Goal: Communication & Community: Answer question/provide support

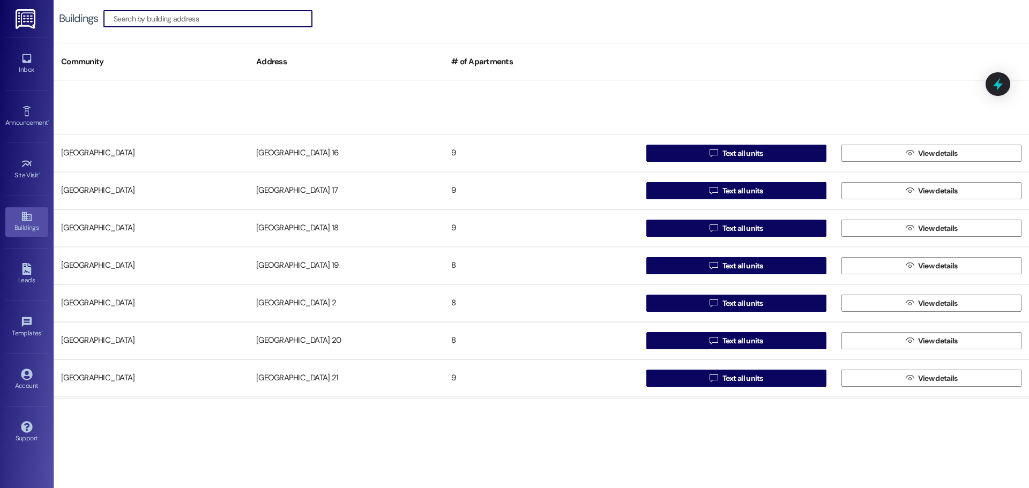
scroll to position [429, 0]
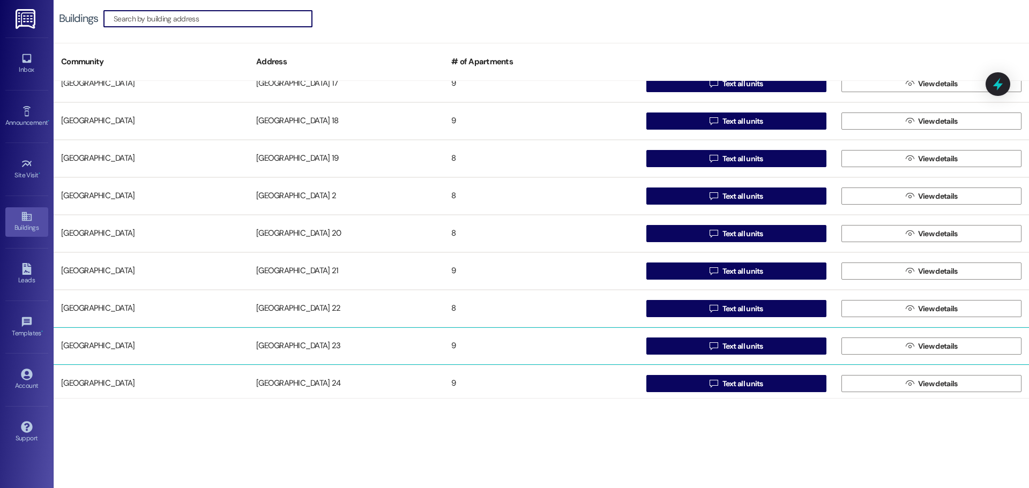
click at [277, 348] on div "[GEOGRAPHIC_DATA] 23" at bounding box center [346, 346] width 195 height 21
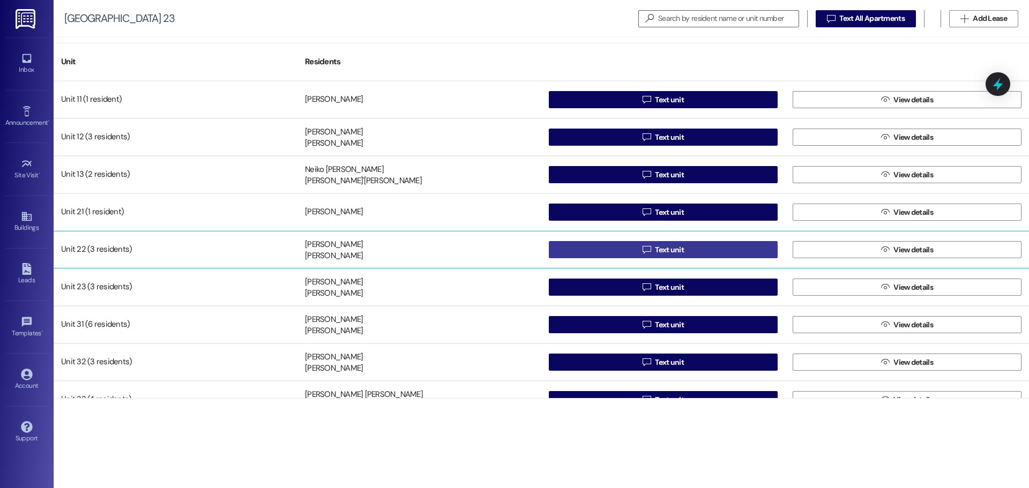
click at [616, 251] on button " Text unit" at bounding box center [663, 249] width 229 height 17
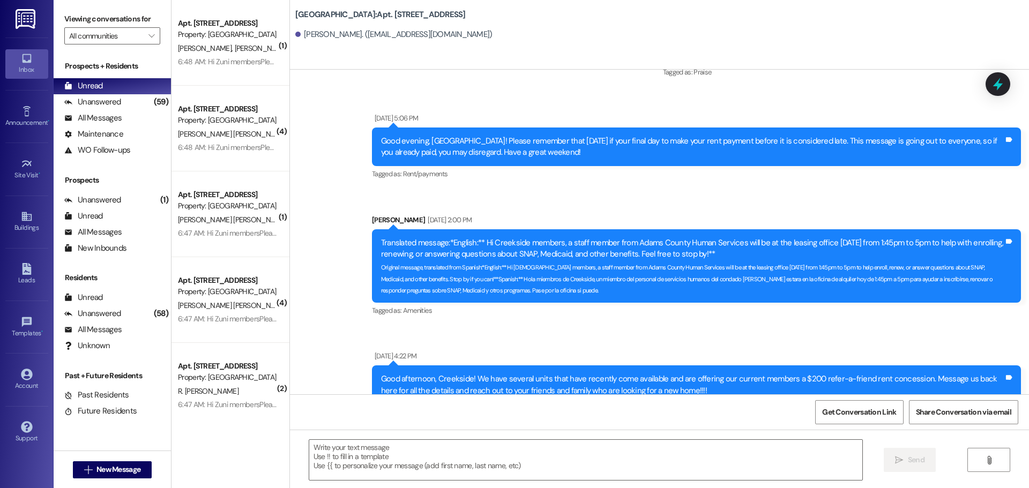
scroll to position [3202, 0]
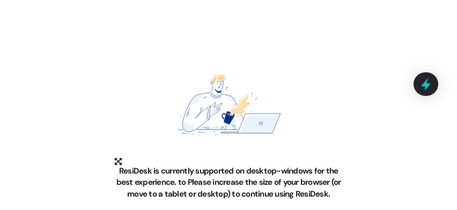
drag, startPoint x: 321, startPoint y: 3, endPoint x: 220, endPoint y: 6, distance: 100.8
click at [220, 6] on div "ResiDesk is currently supported on desktop-windows for the best experience. to …" at bounding box center [228, 105] width 457 height 210
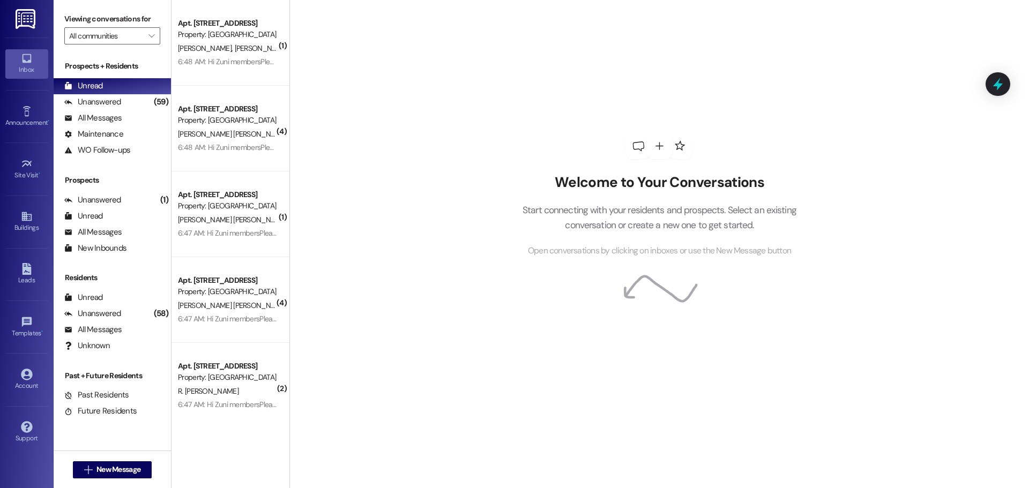
click at [462, 143] on div "Welcome to Your Conversations Start connecting with your residents and prospect…" at bounding box center [659, 244] width 740 height 488
click at [29, 19] on img at bounding box center [27, 19] width 22 height 20
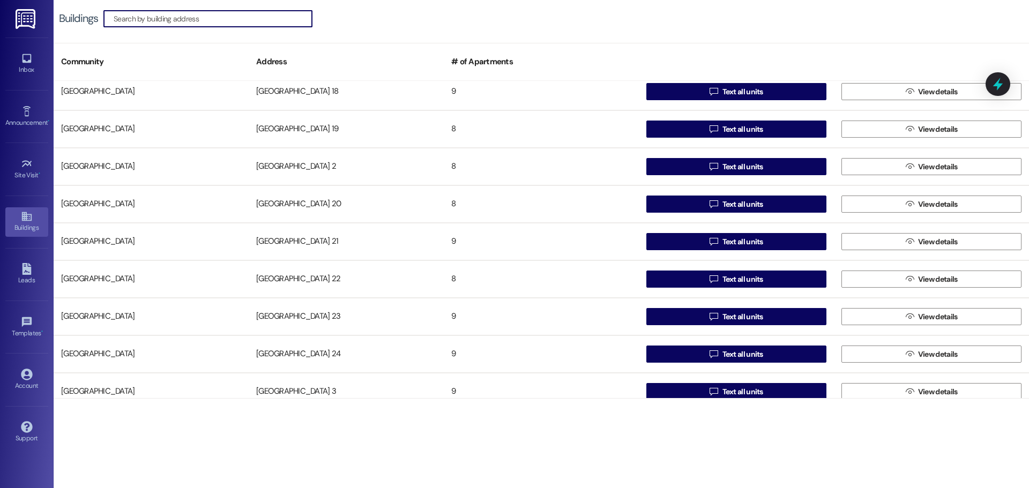
scroll to position [482, 0]
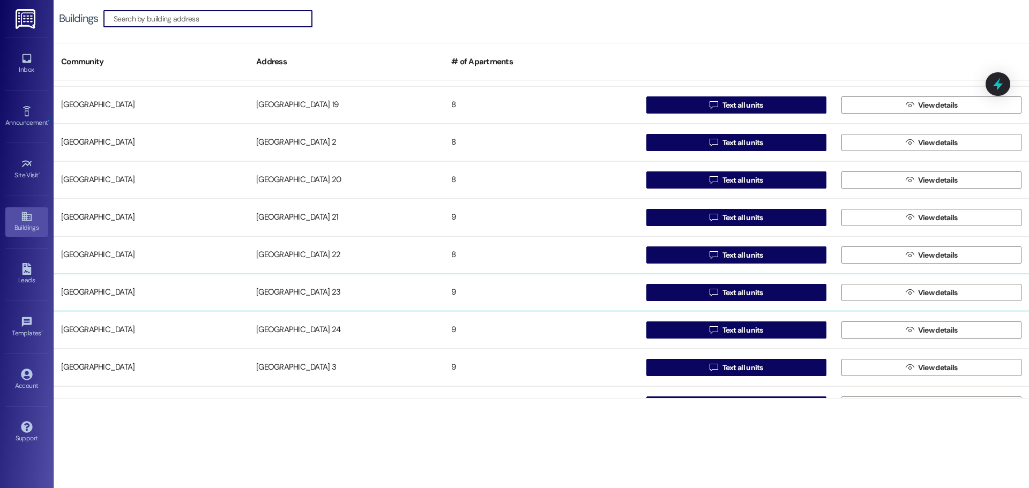
click at [283, 292] on div "[GEOGRAPHIC_DATA] 23" at bounding box center [346, 292] width 195 height 21
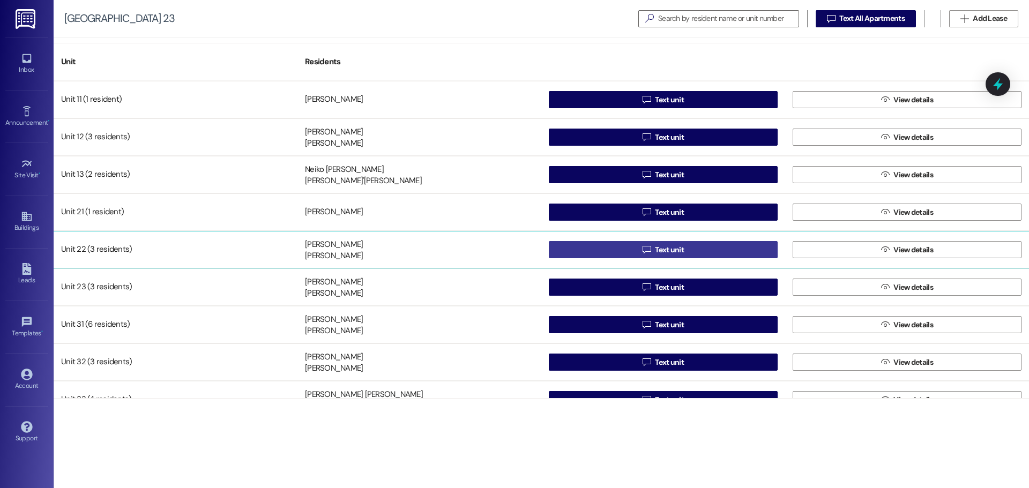
click at [585, 250] on button " Text unit" at bounding box center [663, 249] width 229 height 17
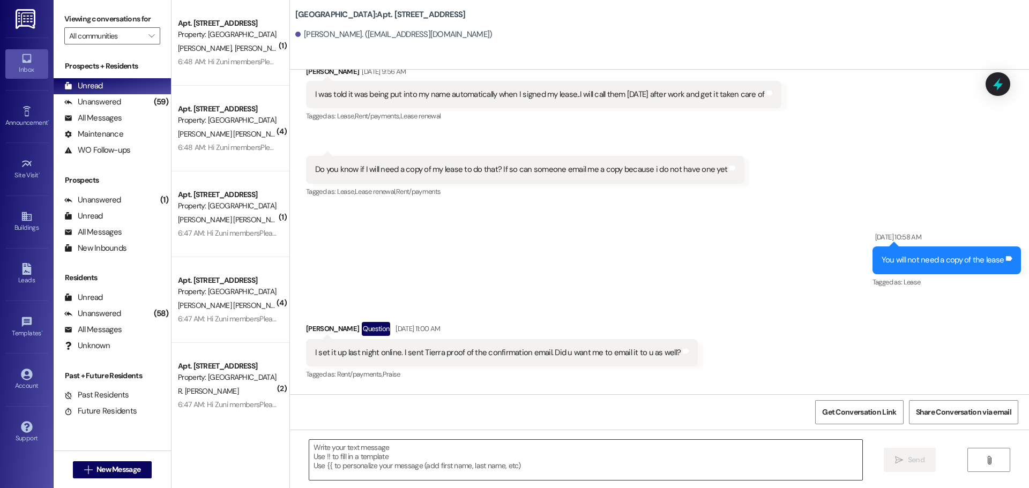
scroll to position [307, 0]
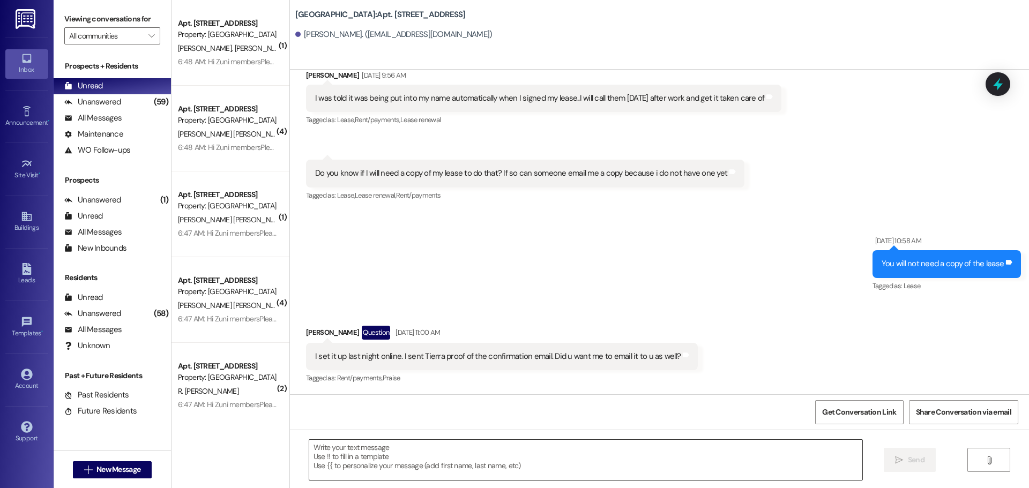
click at [380, 454] on textarea at bounding box center [585, 460] width 553 height 40
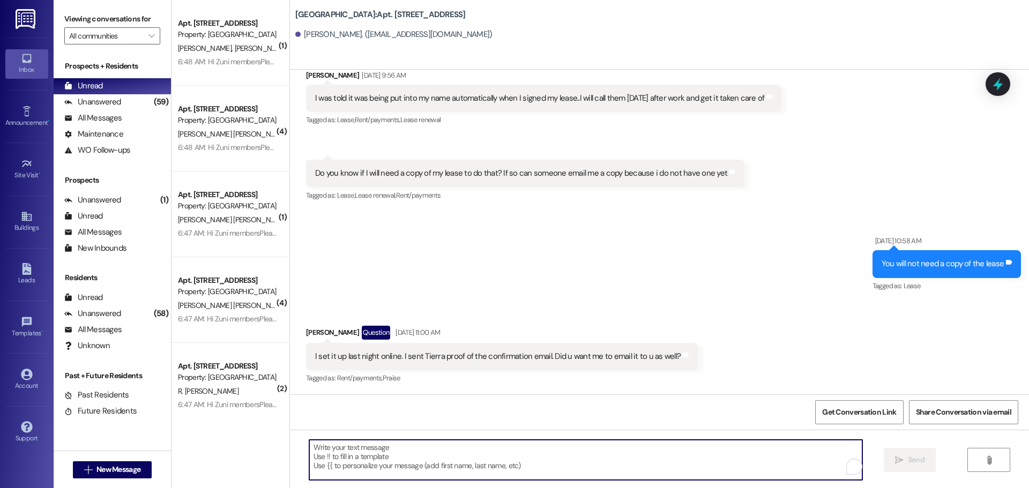
click at [379, 454] on textarea "To enrich screen reader interactions, please activate Accessibility in Grammarl…" at bounding box center [585, 460] width 553 height 40
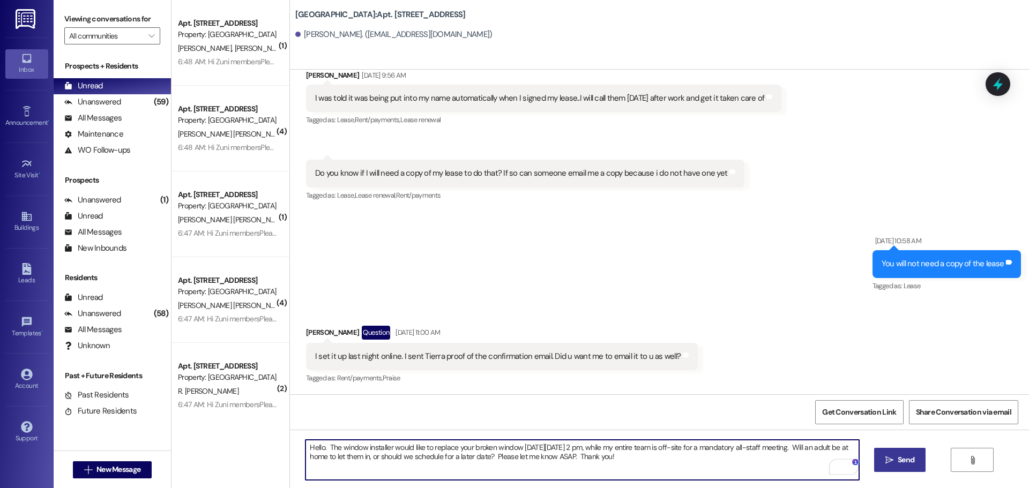
type textarea "Hello. The window installer would like to replace your broken window [DATE][DAT…"
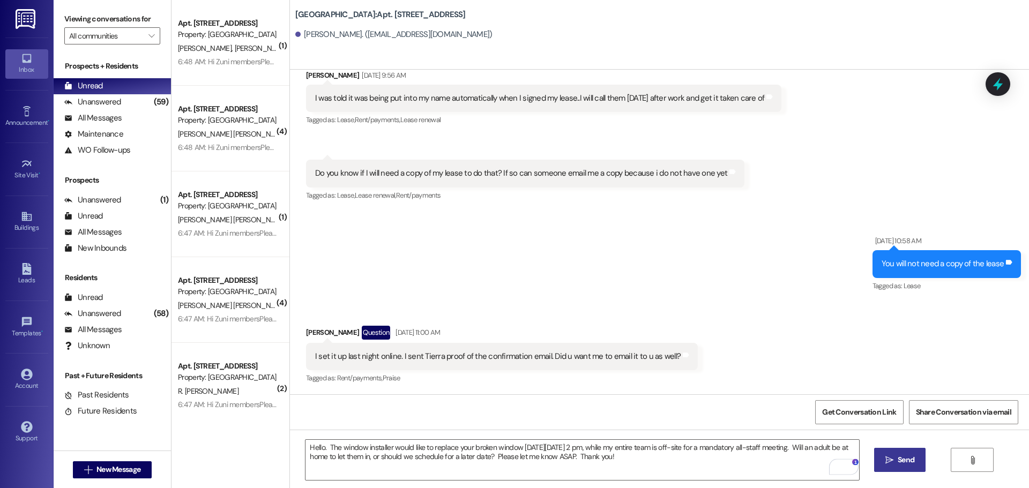
click at [883, 459] on span " Send" at bounding box center [900, 460] width 34 height 11
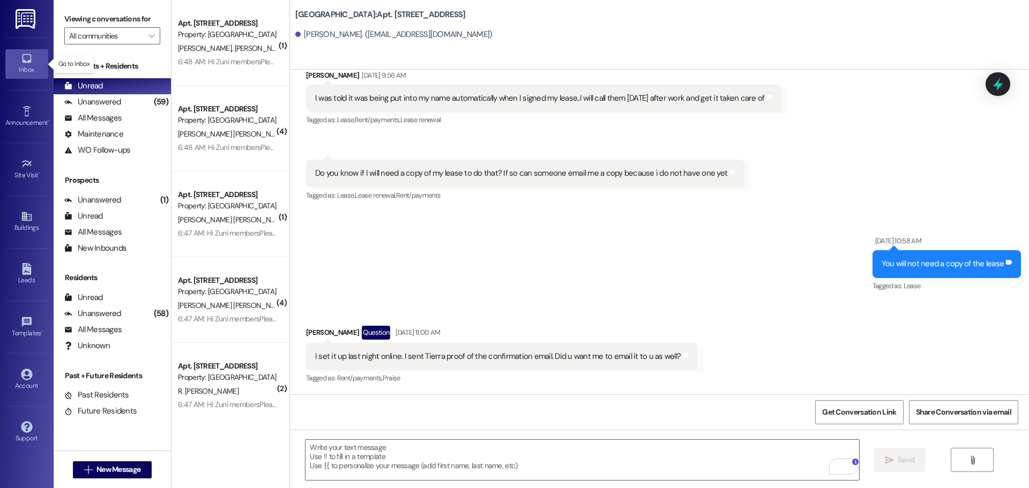
click at [34, 64] on link "Inbox" at bounding box center [26, 63] width 43 height 29
click at [108, 46] on div "Viewing conversations for All communities " at bounding box center [112, 27] width 117 height 55
click at [108, 41] on input "All communities" at bounding box center [106, 35] width 74 height 17
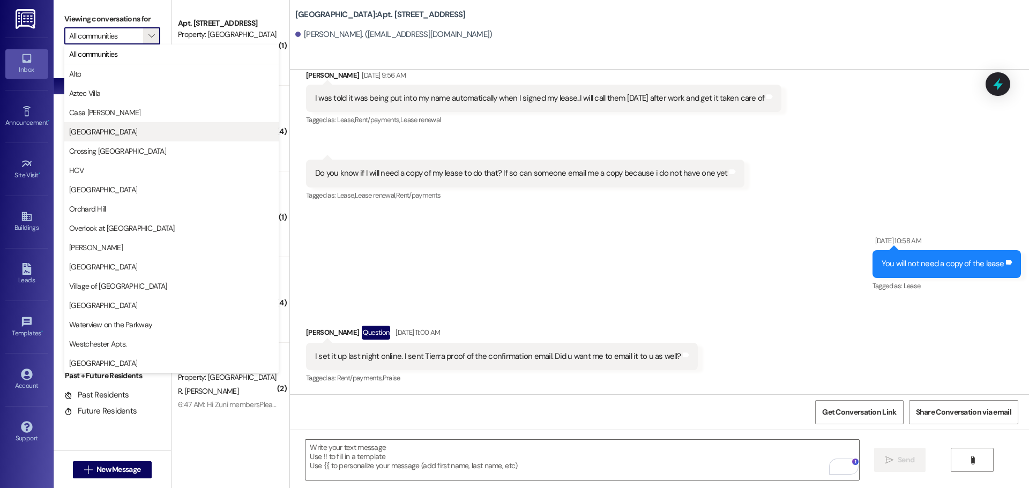
click at [88, 128] on span "[GEOGRAPHIC_DATA]" at bounding box center [103, 132] width 68 height 11
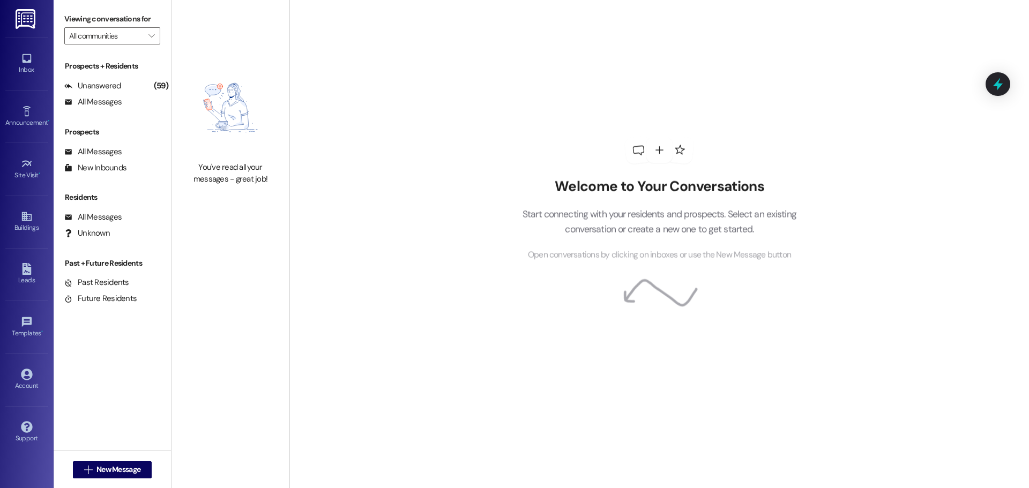
type input "[GEOGRAPHIC_DATA]"
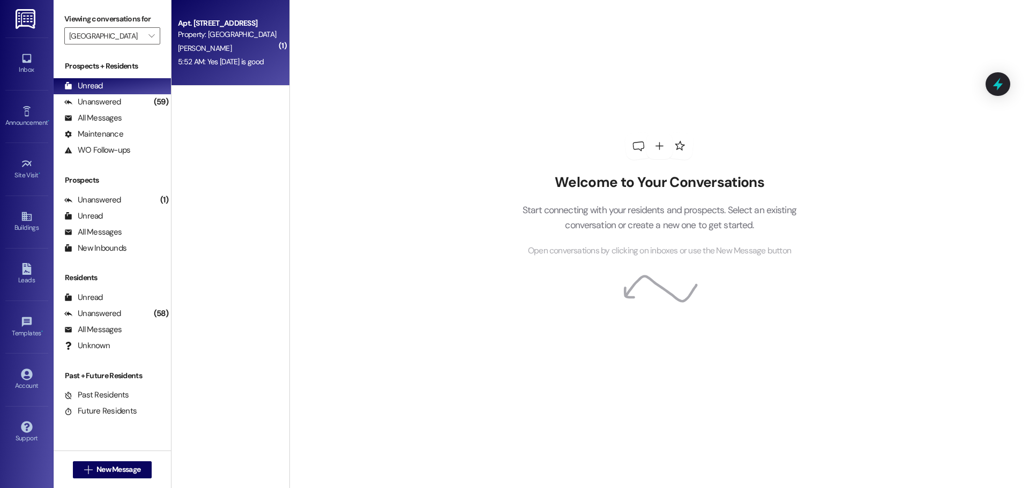
click at [220, 30] on div "Property: [GEOGRAPHIC_DATA]" at bounding box center [227, 34] width 99 height 11
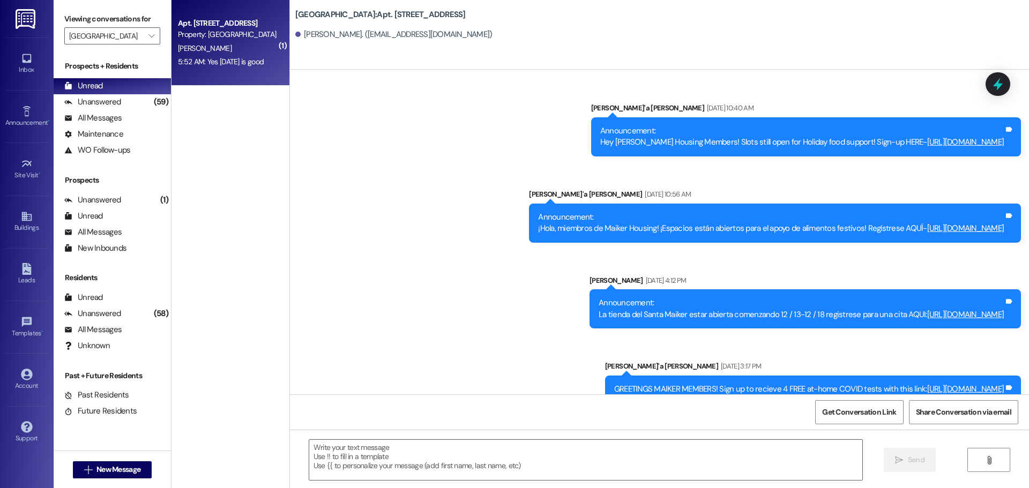
scroll to position [24866, 0]
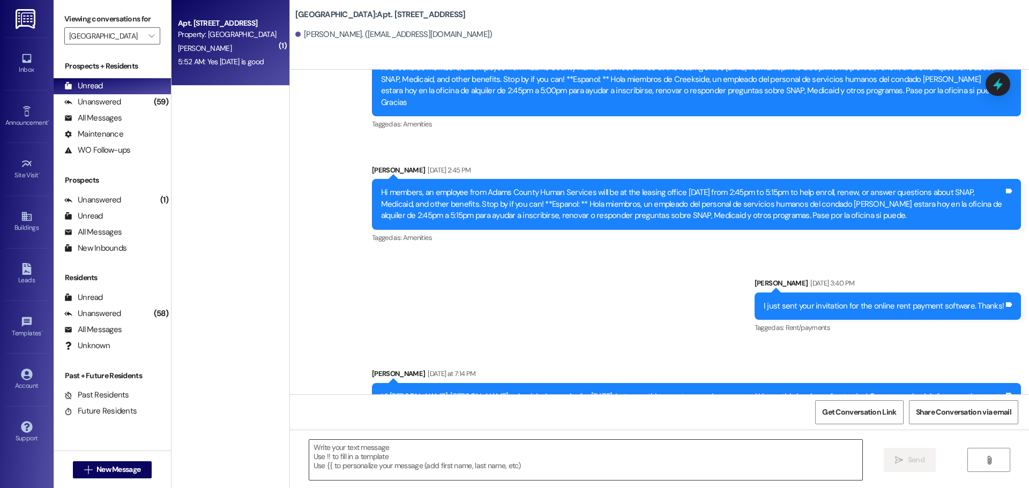
click at [399, 449] on textarea at bounding box center [585, 460] width 553 height 40
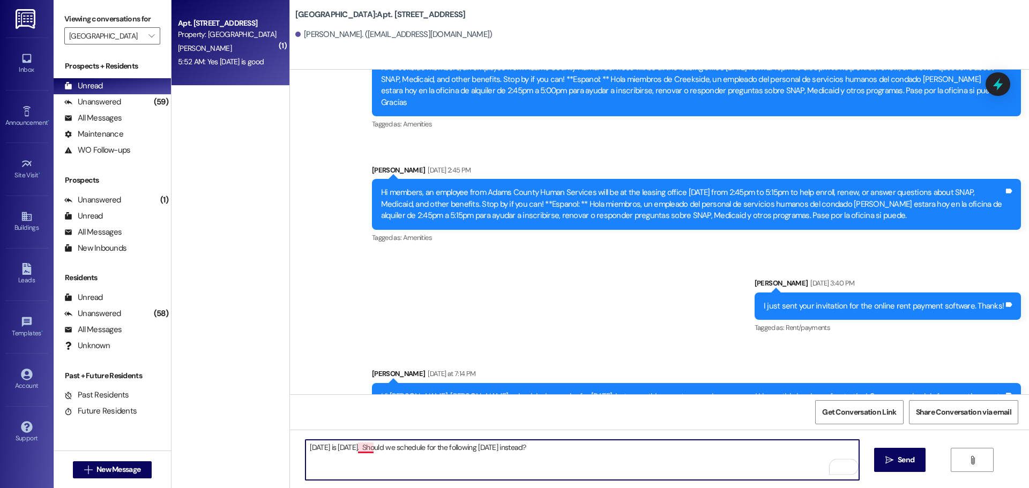
click at [360, 449] on textarea "[DATE] is [DATE]. Should we schedule for the following [DATE] instead?" at bounding box center [582, 460] width 553 height 40
type textarea "[DATE] is [DATE]. Should we schedule for the following [DATE] instead?"
click at [910, 459] on span "Send" at bounding box center [906, 460] width 17 height 11
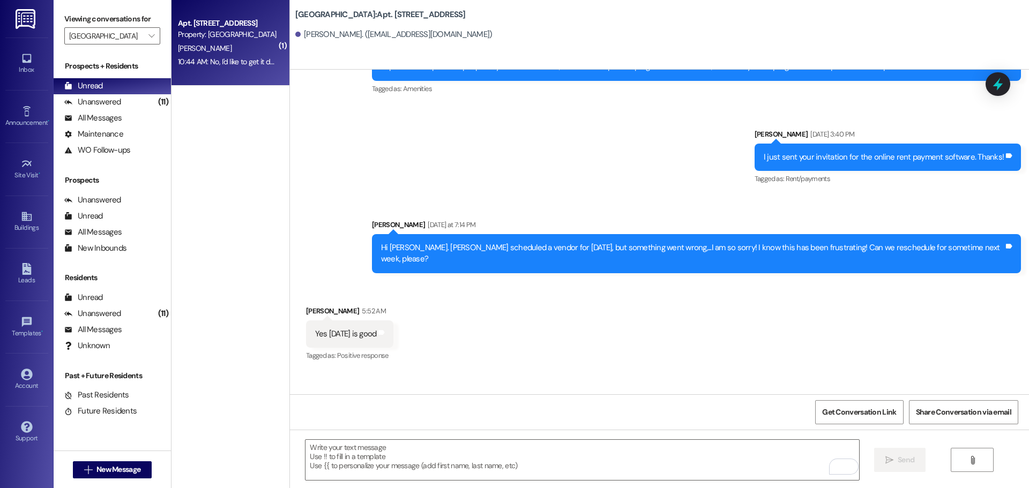
scroll to position [25090, 0]
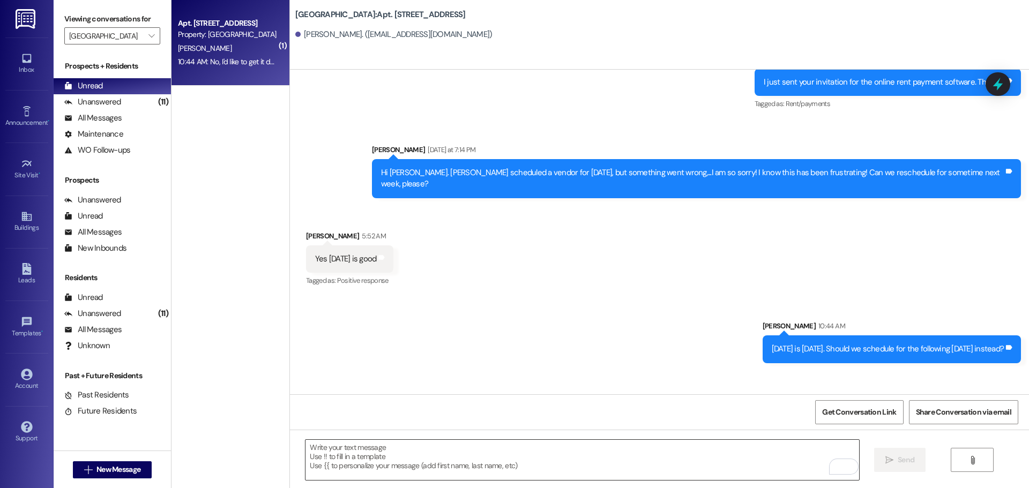
click at [346, 454] on textarea "To enrich screen reader interactions, please activate Accessibility in Grammarl…" at bounding box center [582, 460] width 553 height 40
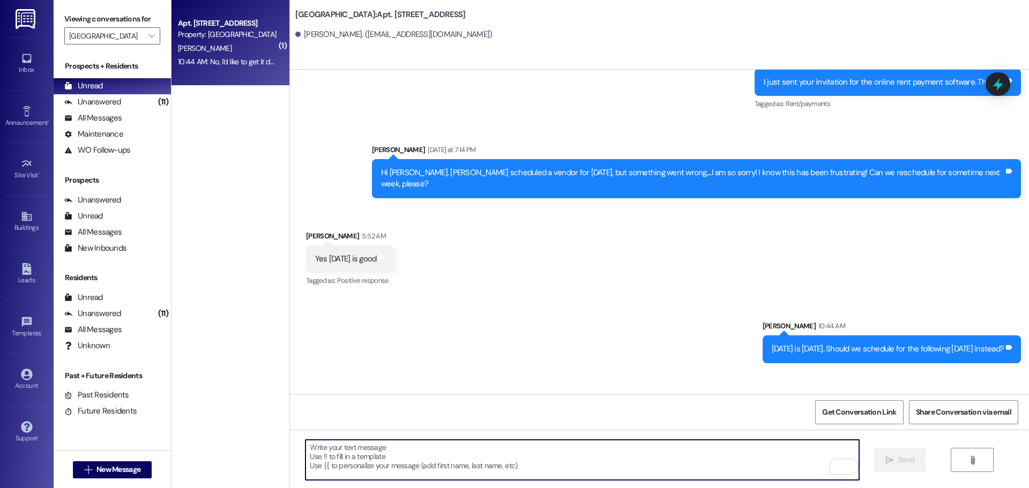
click at [346, 454] on textarea "To enrich screen reader interactions, please activate Accessibility in Grammarl…" at bounding box center [582, 460] width 553 height 40
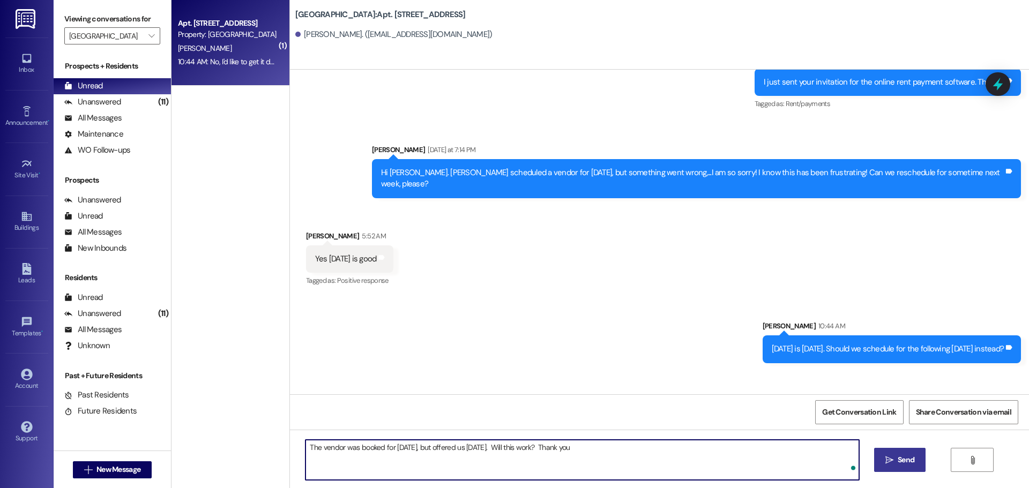
type textarea "The vendor was booked for [DATE], but offered us [DATE]. Will this work? Thank …"
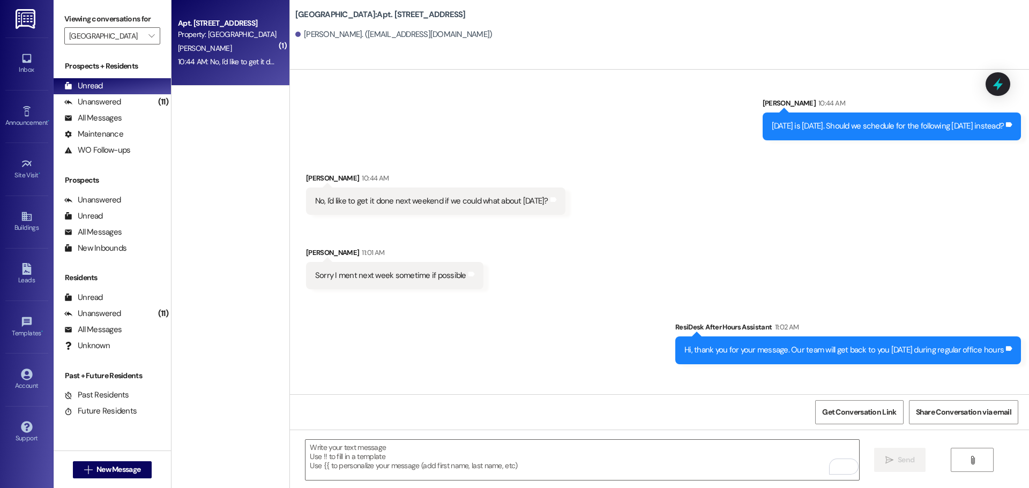
scroll to position [25314, 0]
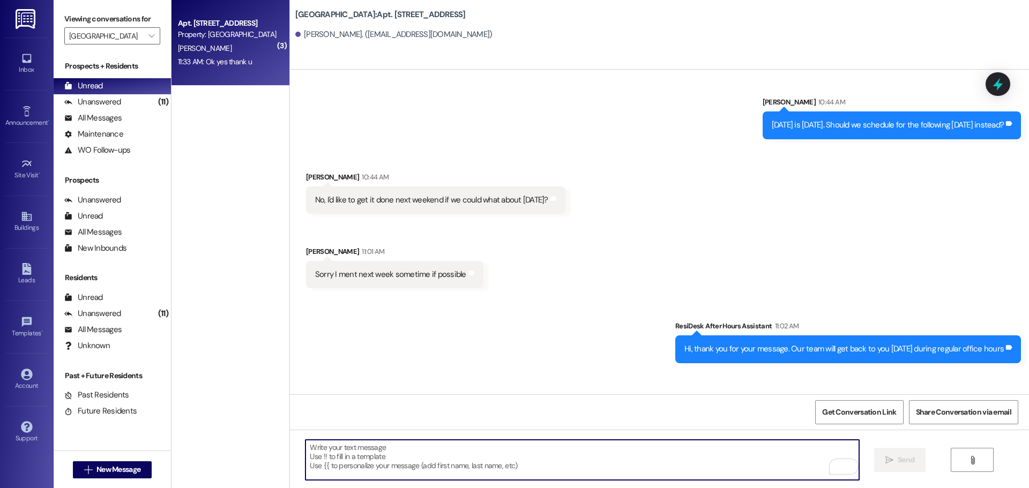
click at [353, 447] on textarea "To enrich screen reader interactions, please activate Accessibility in Grammarl…" at bounding box center [582, 460] width 553 height 40
type textarea "You are welcome! Thank you for your patience!"
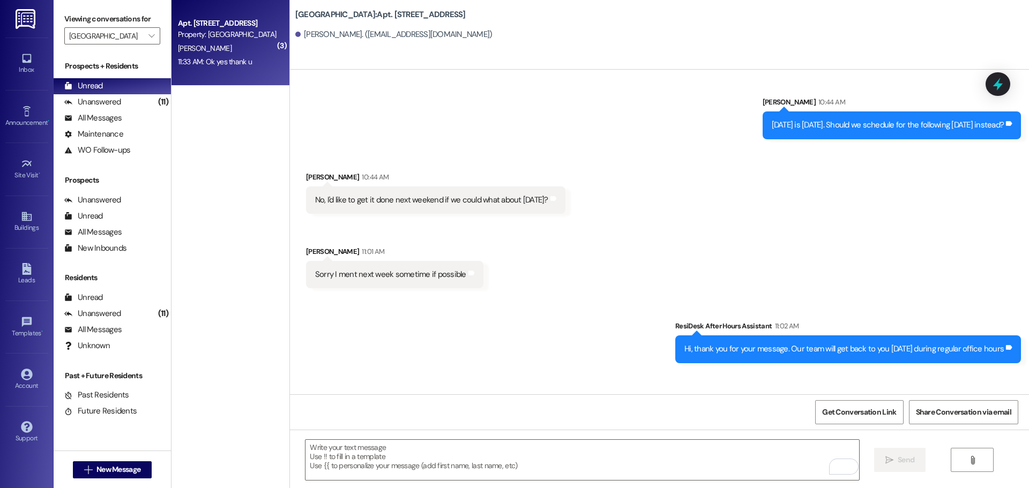
scroll to position [25464, 0]
